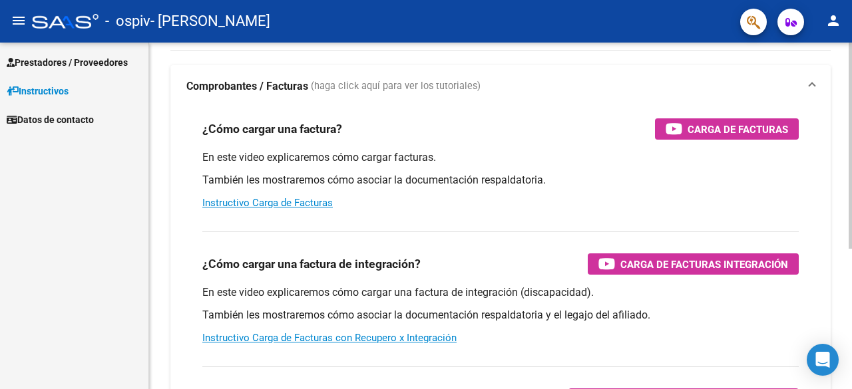
scroll to position [82, 0]
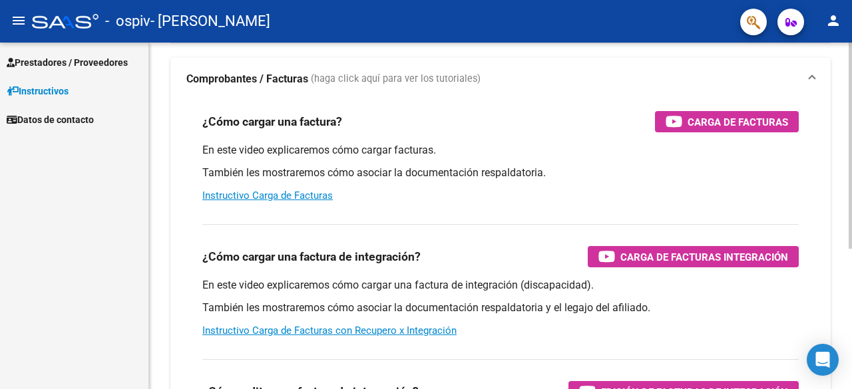
click at [851, 228] on div at bounding box center [849, 195] width 3 height 206
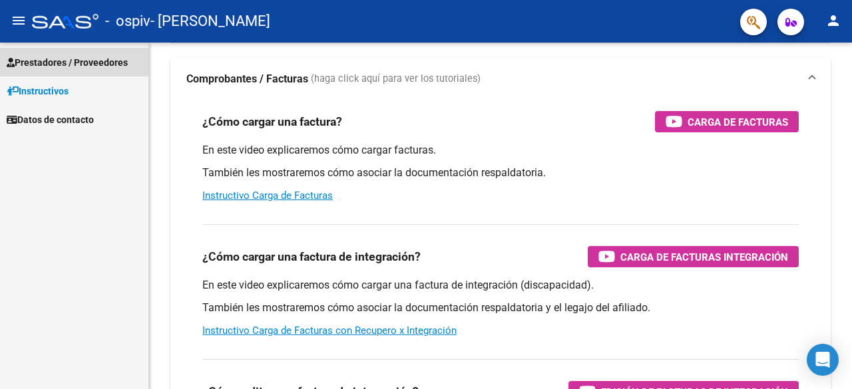
click at [40, 55] on span "Prestadores / Proveedores" at bounding box center [67, 62] width 121 height 15
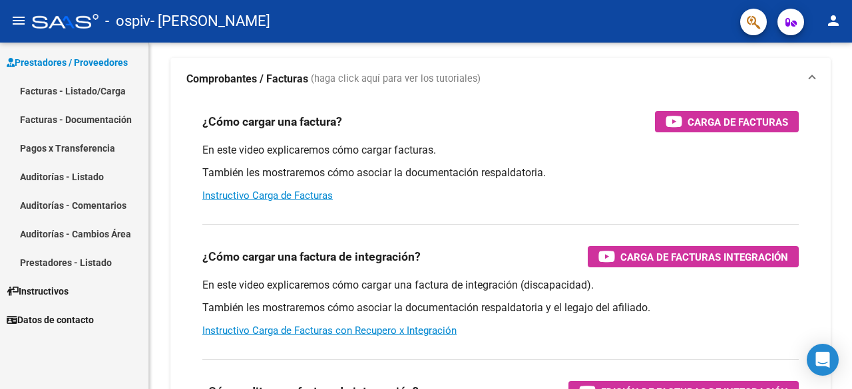
click at [99, 91] on link "Facturas - Listado/Carga" at bounding box center [74, 91] width 148 height 29
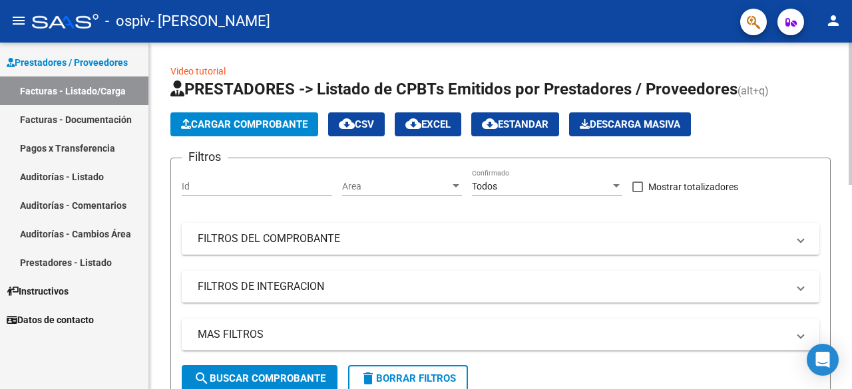
click at [851, 146] on div at bounding box center [849, 114] width 3 height 142
click at [233, 118] on span "Cargar Comprobante" at bounding box center [244, 124] width 126 height 12
click at [851, 146] on div at bounding box center [849, 114] width 3 height 142
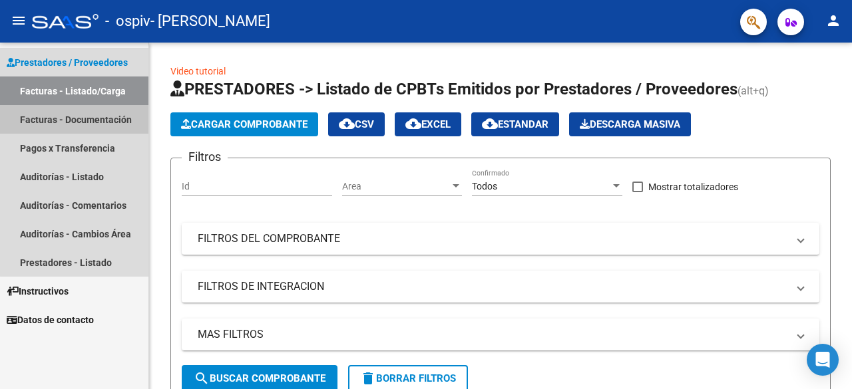
click at [88, 126] on link "Facturas - Documentación" at bounding box center [74, 119] width 148 height 29
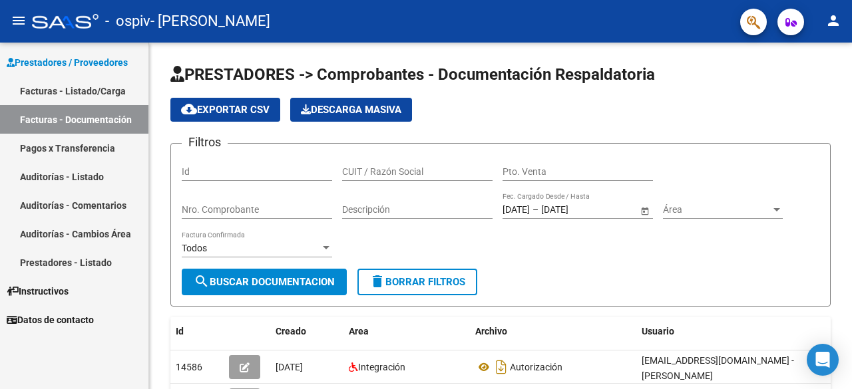
click at [129, 92] on link "Facturas - Listado/Carga" at bounding box center [74, 91] width 148 height 29
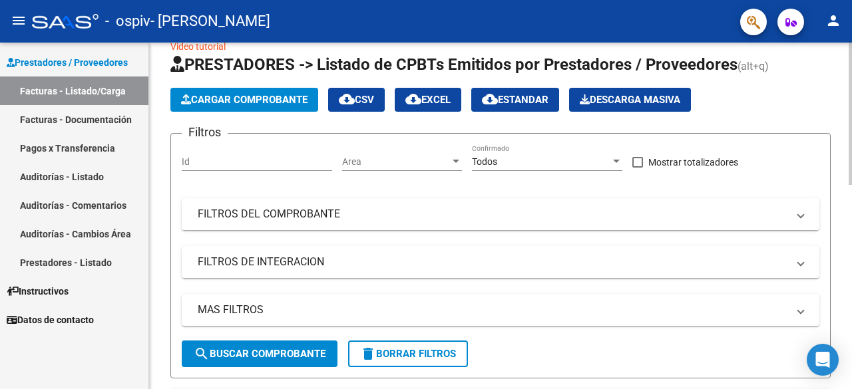
click at [851, 102] on div at bounding box center [849, 124] width 3 height 142
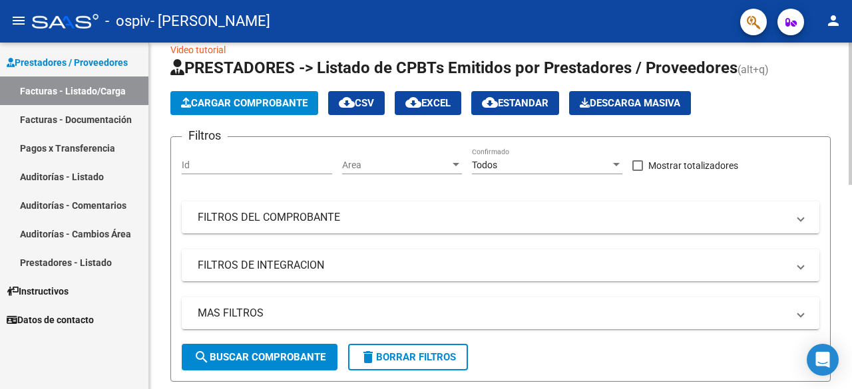
drag, startPoint x: 265, startPoint y: 100, endPoint x: 220, endPoint y: 99, distance: 44.6
click at [220, 99] on span "Cargar Comprobante" at bounding box center [244, 103] width 126 height 12
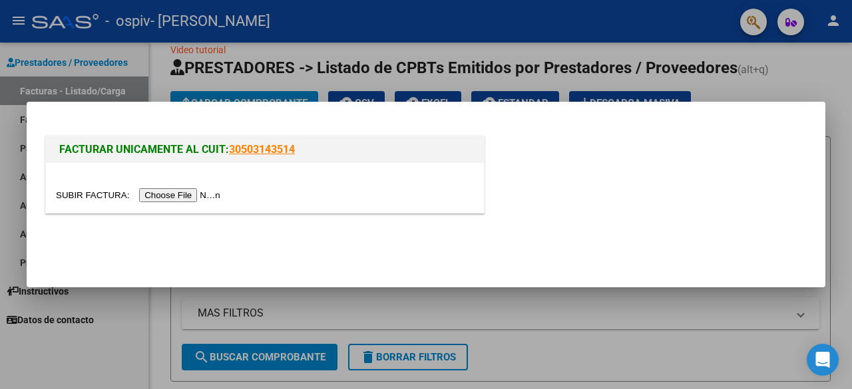
click at [197, 196] on input "file" at bounding box center [140, 195] width 168 height 14
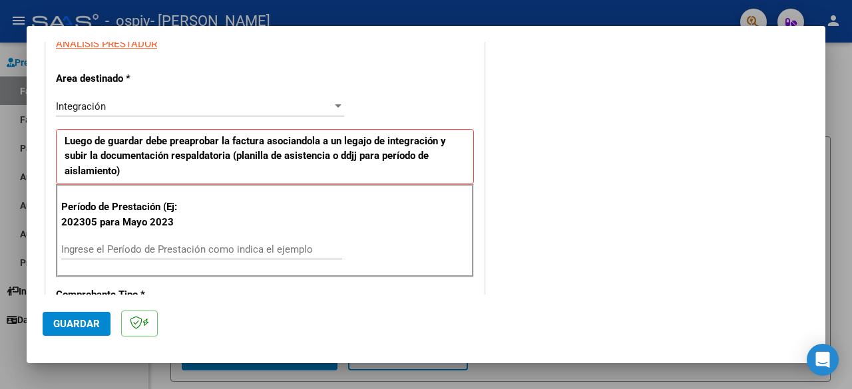
scroll to position [262, 0]
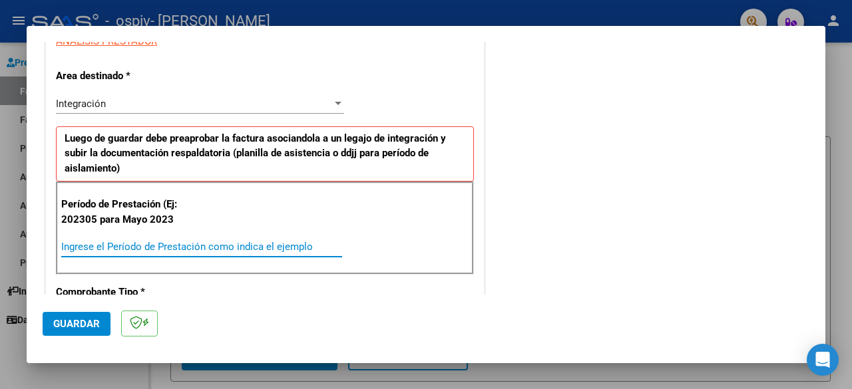
click at [155, 248] on input "Ingrese el Período de Prestación como indica el ejemplo" at bounding box center [201, 247] width 281 height 12
type input "202507"
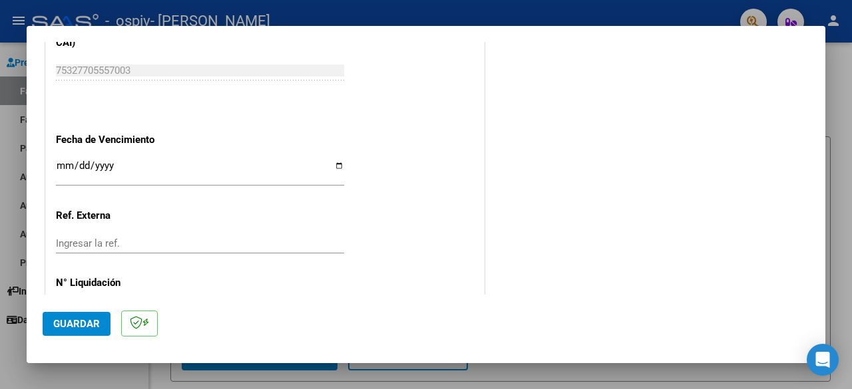
scroll to position [893, 0]
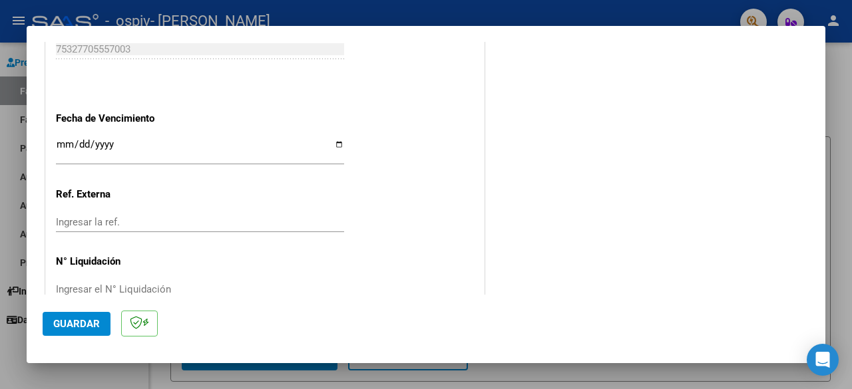
click at [327, 139] on input "Ingresar la fecha" at bounding box center [200, 149] width 288 height 21
click at [333, 139] on input "Ingresar la fecha" at bounding box center [200, 149] width 288 height 21
type input "[DATE]"
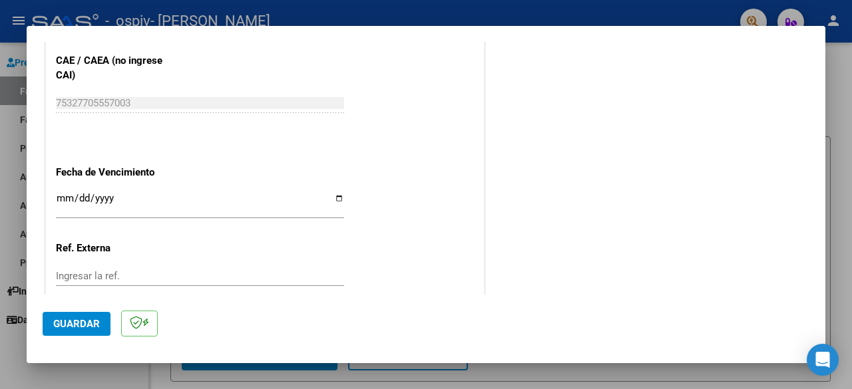
scroll to position [855, 0]
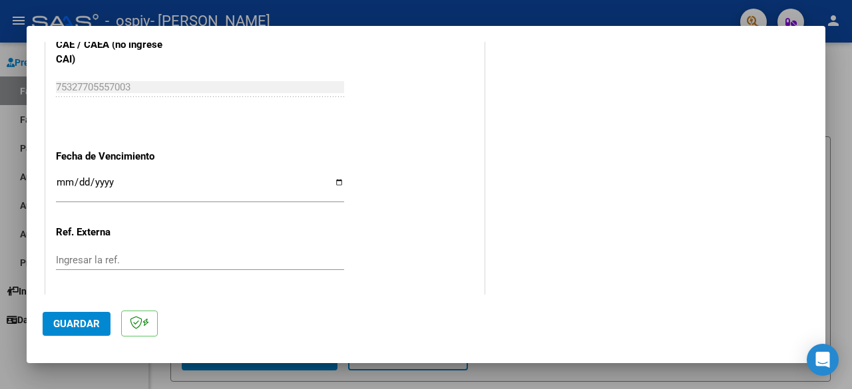
click at [66, 325] on span "Guardar" at bounding box center [76, 324] width 47 height 12
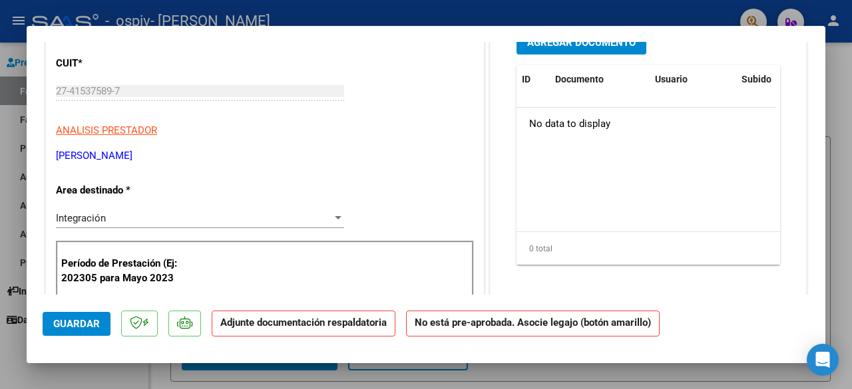
scroll to position [0, 0]
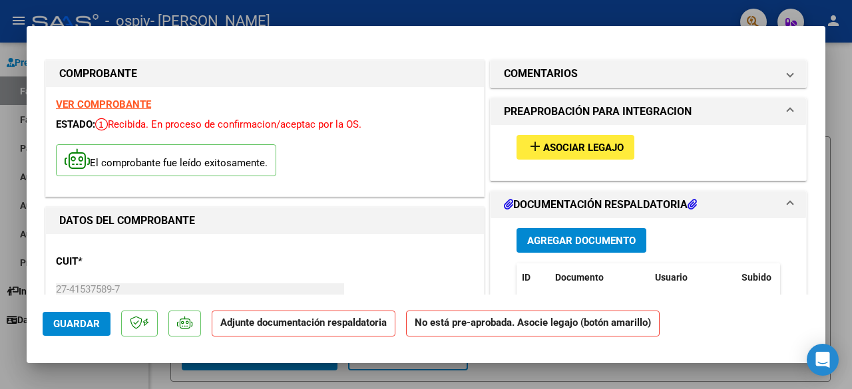
click at [530, 142] on mat-icon "add" at bounding box center [535, 146] width 16 height 16
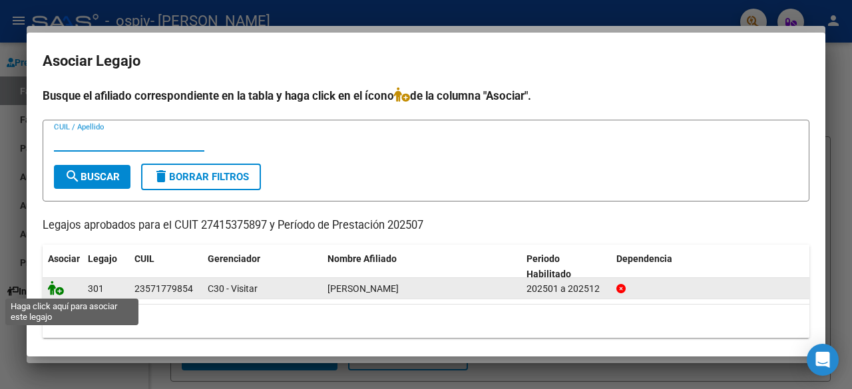
click at [51, 290] on icon at bounding box center [56, 288] width 16 height 15
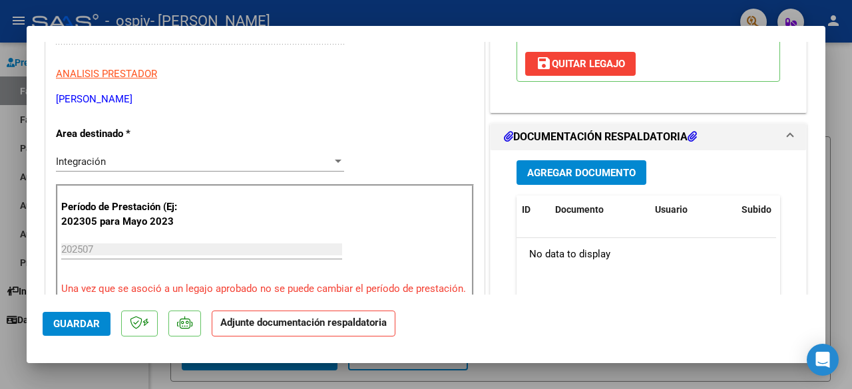
scroll to position [262, 0]
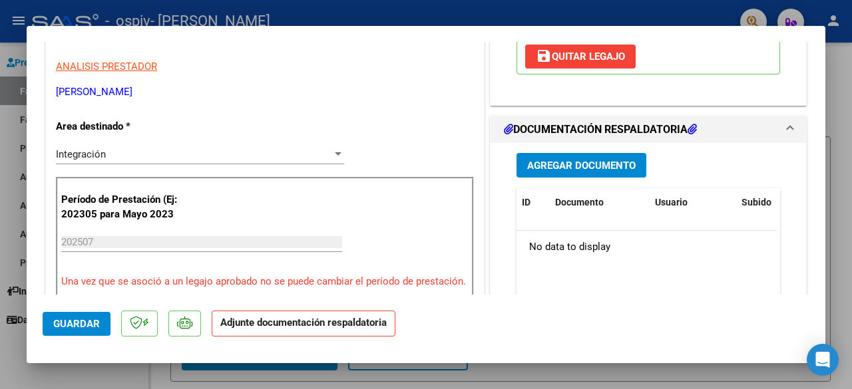
click at [539, 164] on span "Agregar Documento" at bounding box center [581, 166] width 108 height 12
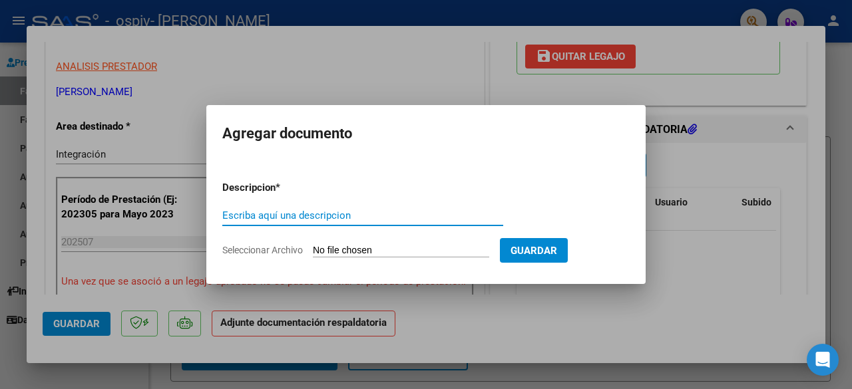
click at [338, 249] on input "Seleccionar Archivo" at bounding box center [401, 251] width 176 height 13
type input "C:\fakepath\FFS NM [DATE].pdf"
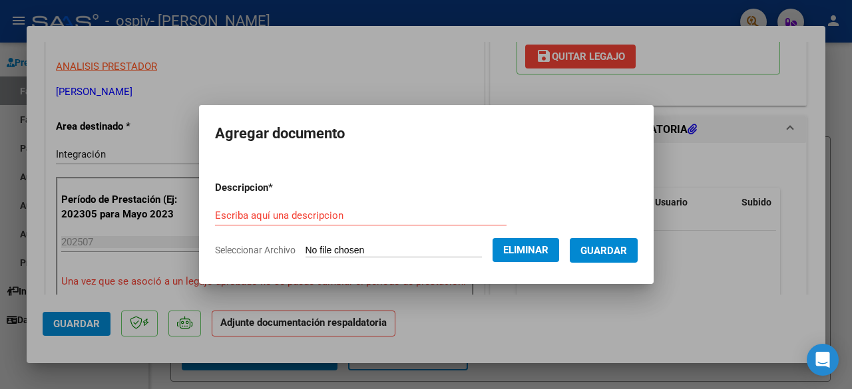
click at [277, 225] on div "Escriba aquí una descripcion" at bounding box center [360, 216] width 291 height 20
click at [277, 218] on input "Escriba aquí una descripcion" at bounding box center [360, 216] width 291 height 12
type input "factura firmada y sellada"
click at [619, 252] on span "Guardar" at bounding box center [603, 251] width 47 height 12
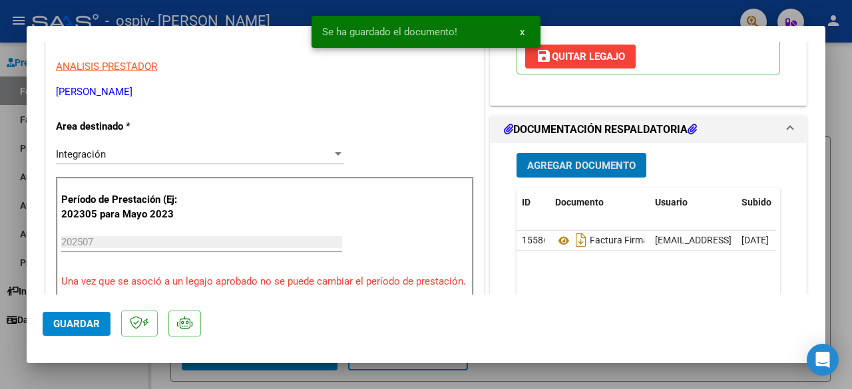
click at [562, 163] on span "Agregar Documento" at bounding box center [581, 166] width 108 height 12
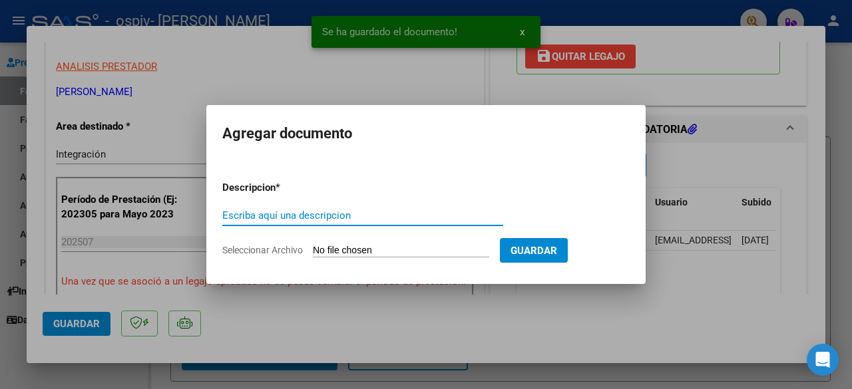
click at [323, 251] on input "Seleccionar Archivo" at bounding box center [401, 251] width 176 height 13
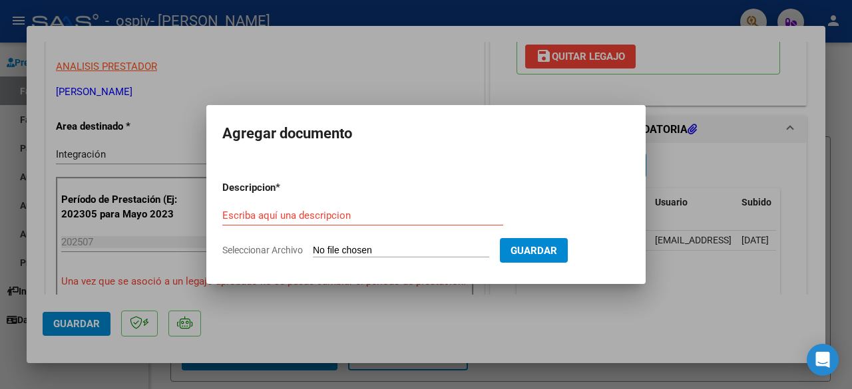
type input "C:\fakepath\Asist NM [DATE].pdf"
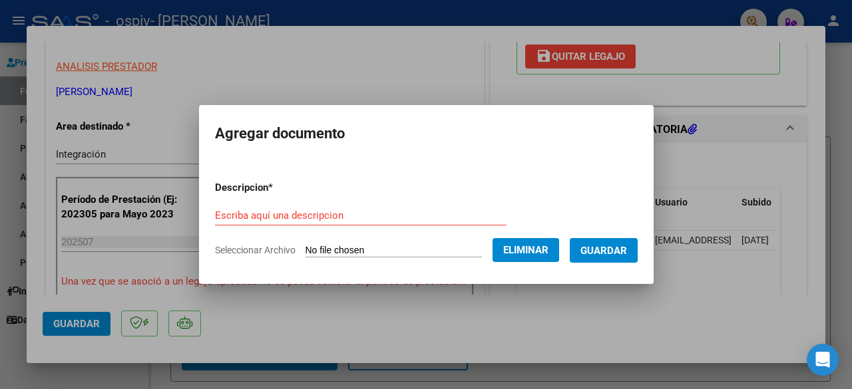
click at [311, 211] on input "Escriba aquí una descripcion" at bounding box center [360, 216] width 291 height 12
type input "A"
type input "Planilla de asistencia"
click at [621, 249] on span "Guardar" at bounding box center [603, 251] width 47 height 12
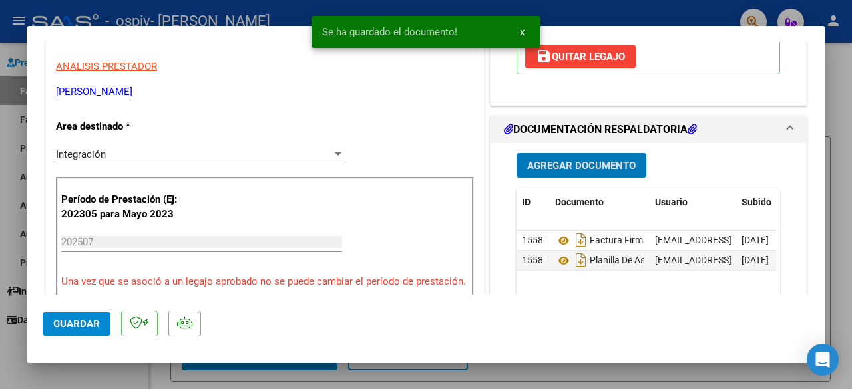
click at [556, 164] on span "Agregar Documento" at bounding box center [581, 166] width 108 height 12
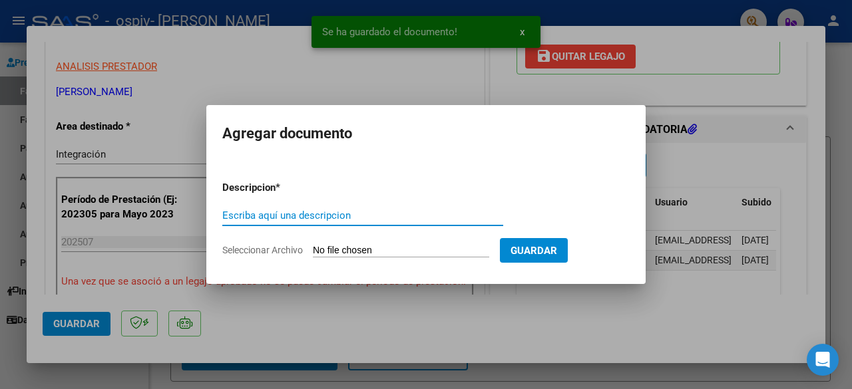
click at [398, 244] on app-file-uploader "Seleccionar Archivo" at bounding box center [360, 250] width 277 height 12
click at [397, 251] on input "Seleccionar Archivo" at bounding box center [401, 251] width 176 height 13
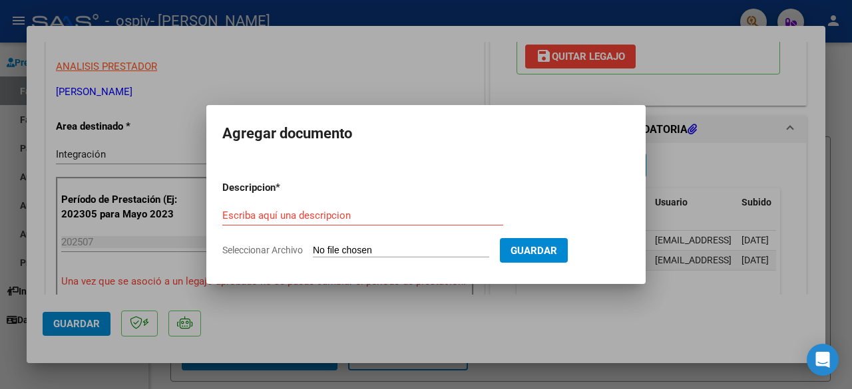
type input "C:\fakepath\27415375897_011_00001_00000316.pdf"
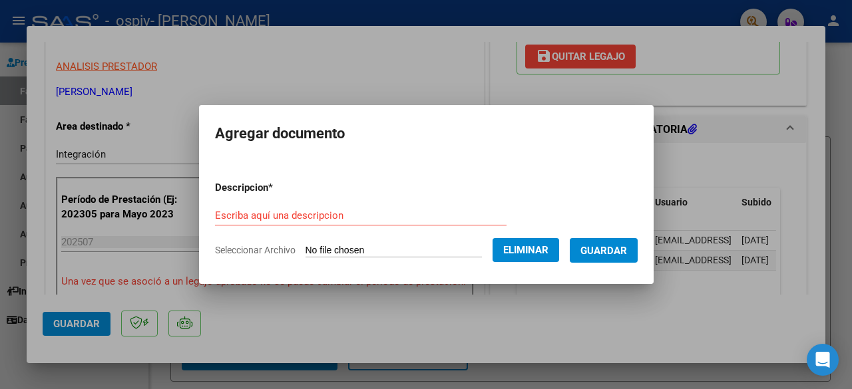
click at [284, 215] on input "Escriba aquí una descripcion" at bounding box center [360, 216] width 291 height 12
type input "Factura"
click at [617, 247] on span "Guardar" at bounding box center [603, 251] width 47 height 12
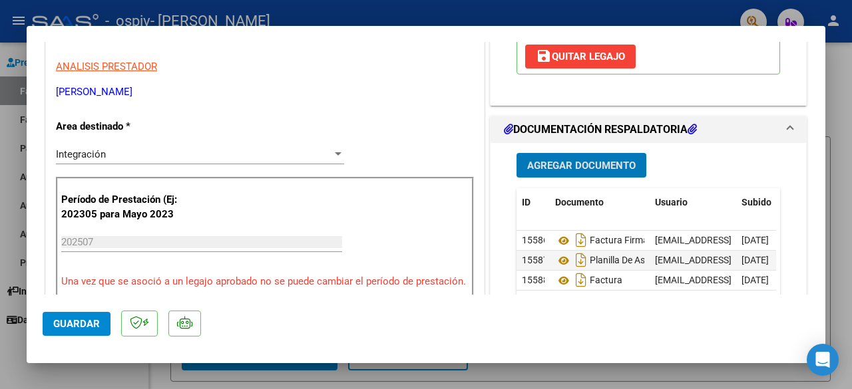
click at [551, 168] on span "Agregar Documento" at bounding box center [581, 166] width 108 height 12
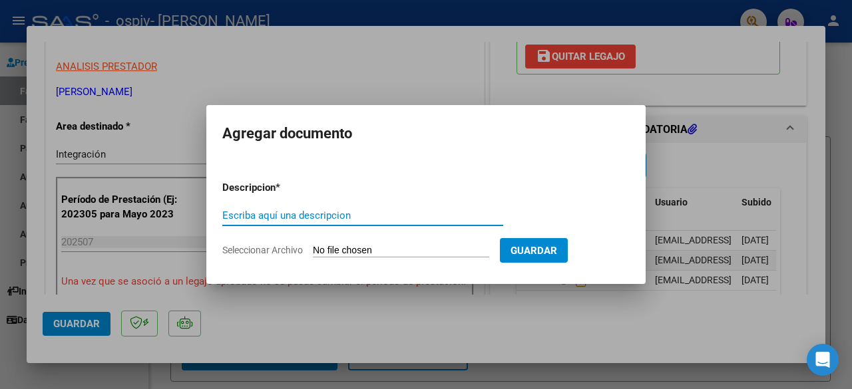
click at [349, 242] on form "Descripcion * Escriba aquí una descripcion Seleccionar Archivo Guardar" at bounding box center [425, 218] width 407 height 97
click at [347, 249] on input "Seleccionar Archivo" at bounding box center [401, 251] width 176 height 13
type input "C:\fakepath\[PERSON_NAME] FONO 2025.pdf"
click at [382, 246] on input "Seleccionar Archivo" at bounding box center [401, 251] width 176 height 13
type input "C:\fakepath\[PERSON_NAME] FONO 2025.pdf"
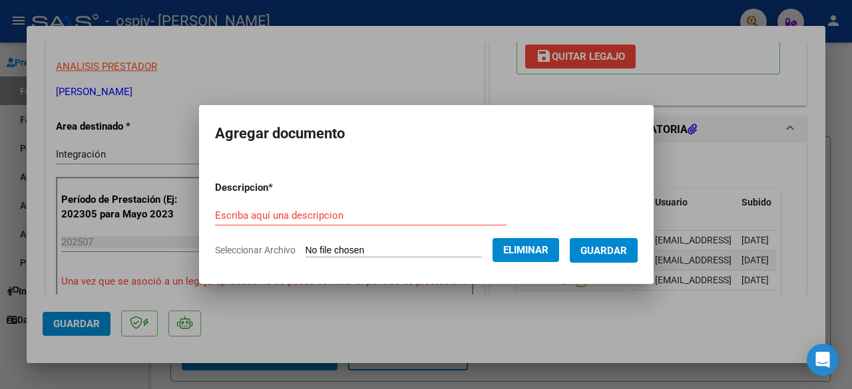
click at [303, 214] on input "Escriba aquí una descripcion" at bounding box center [360, 216] width 291 height 12
type input "Autorización"
click at [627, 245] on span "Guardar" at bounding box center [603, 251] width 47 height 12
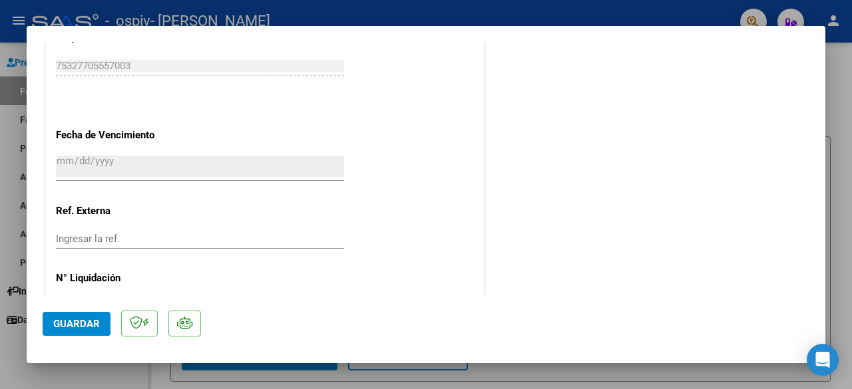
scroll to position [950, 0]
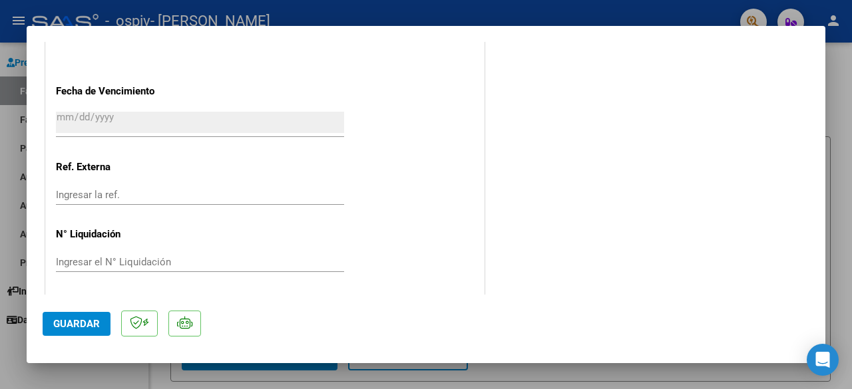
click at [65, 324] on span "Guardar" at bounding box center [76, 324] width 47 height 12
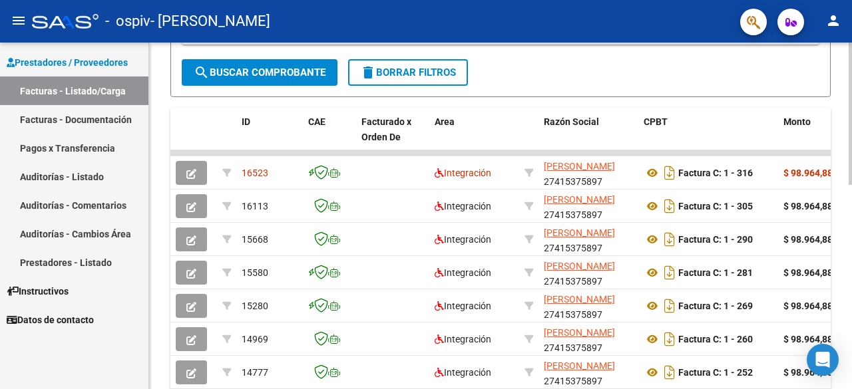
scroll to position [307, 0]
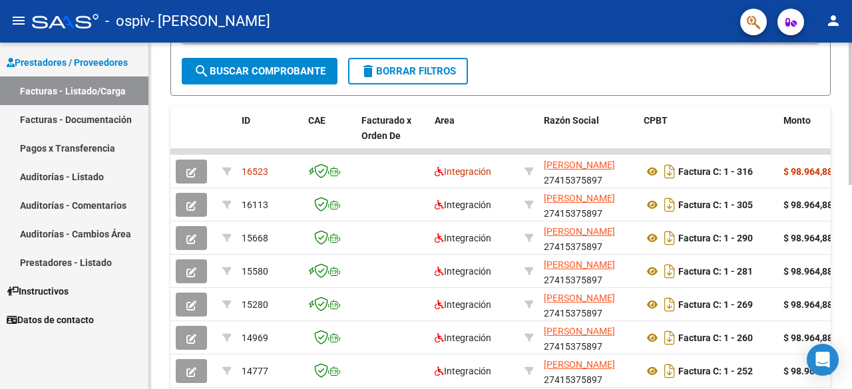
click at [851, 277] on div at bounding box center [849, 243] width 3 height 142
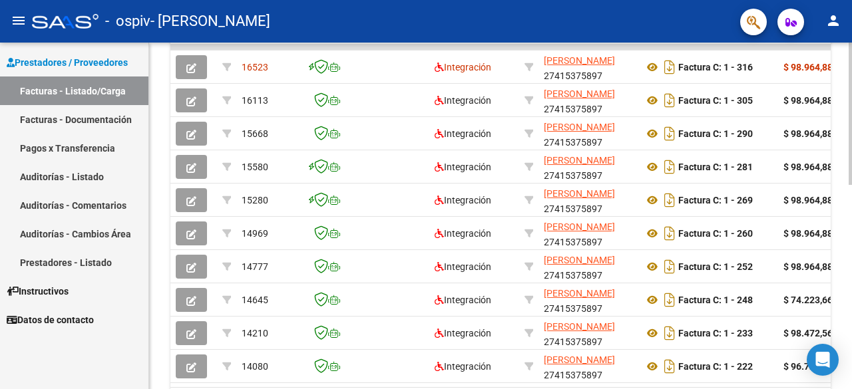
scroll to position [418, 0]
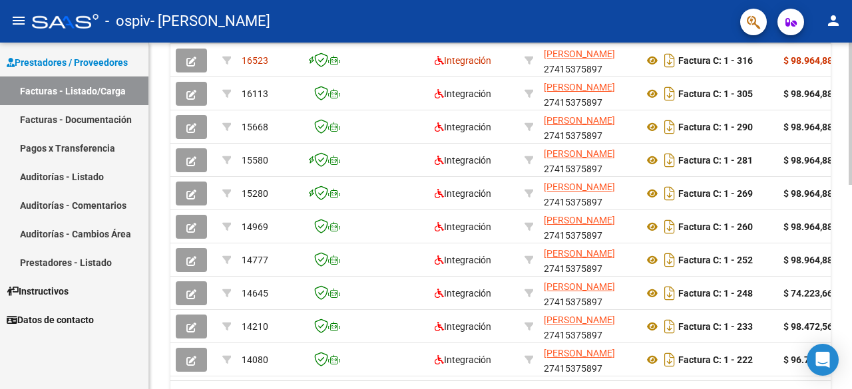
click at [839, 236] on div "Video tutorial PRESTADORES -> Listado de CPBTs Emitidos por Prestadores / Prove…" at bounding box center [502, 40] width 706 height 833
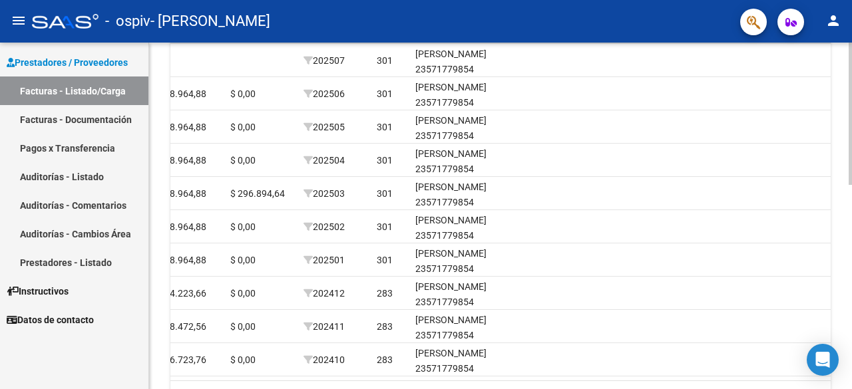
scroll to position [0, 946]
